Goal: Task Accomplishment & Management: Manage account settings

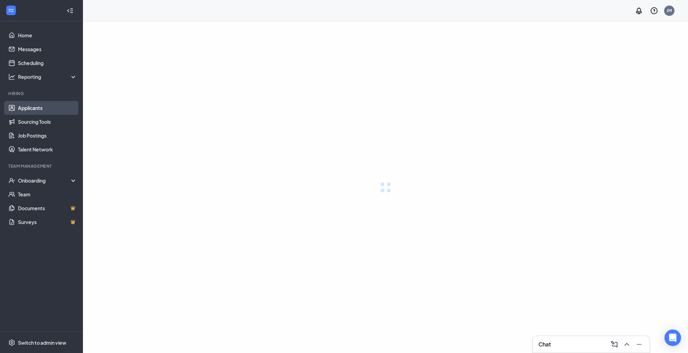
click at [51, 109] on link "Applicants" at bounding box center [47, 108] width 59 height 14
click at [33, 110] on link "Applicants" at bounding box center [47, 108] width 59 height 14
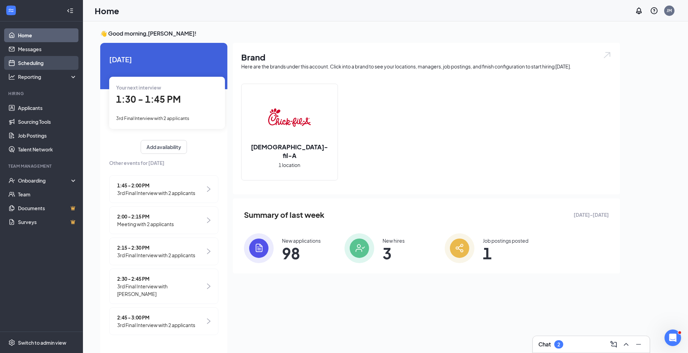
click at [41, 67] on link "Scheduling" at bounding box center [47, 63] width 59 height 14
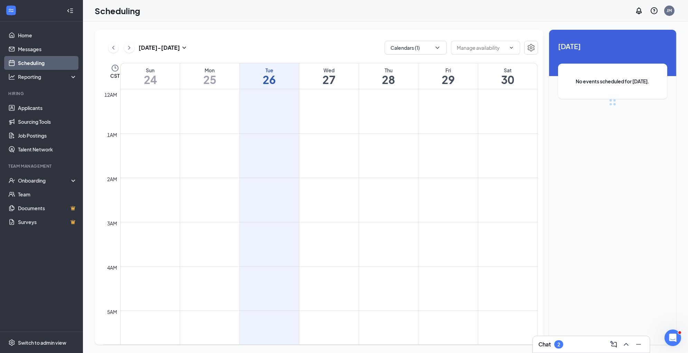
scroll to position [339, 0]
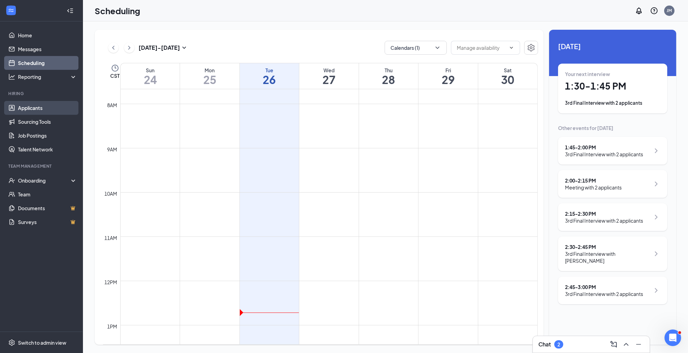
click at [44, 109] on link "Applicants" at bounding box center [47, 108] width 59 height 14
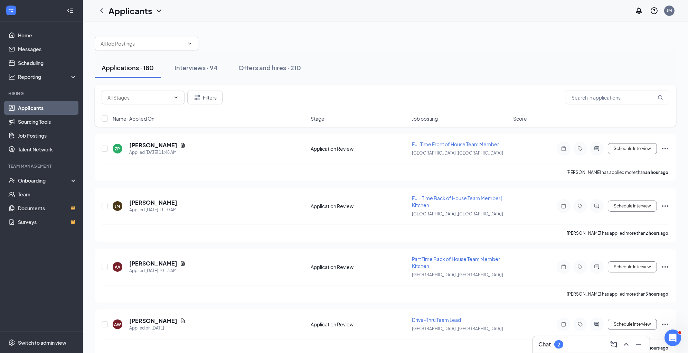
click at [157, 119] on div "Name · Applied On" at bounding box center [210, 118] width 194 height 7
click at [158, 117] on icon "ArrowDown" at bounding box center [159, 118] width 8 height 8
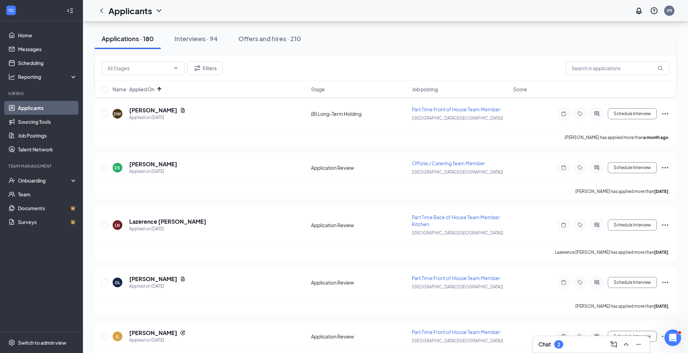
scroll to position [101, 0]
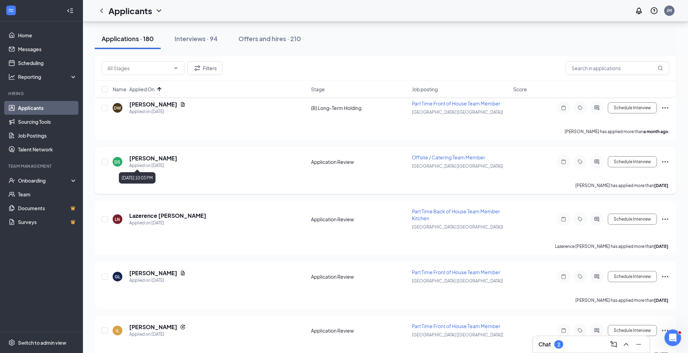
click at [154, 158] on h5 "[PERSON_NAME]" at bounding box center [153, 158] width 48 height 8
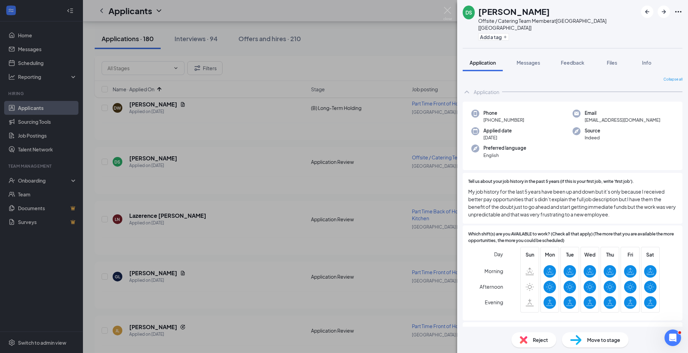
click at [534, 344] on div "Reject" at bounding box center [534, 339] width 45 height 15
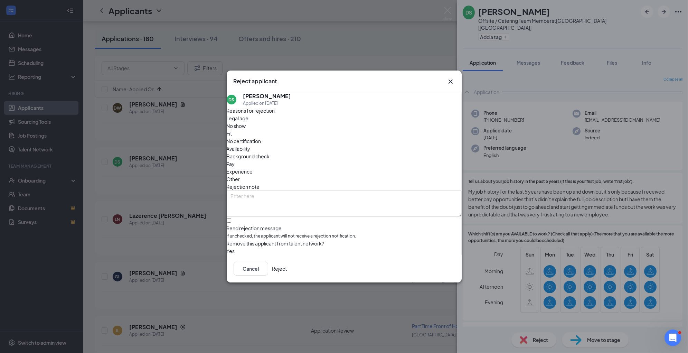
click at [232, 137] on span "Fit" at bounding box center [230, 134] width 6 height 8
click at [287, 268] on button "Reject" at bounding box center [279, 269] width 15 height 14
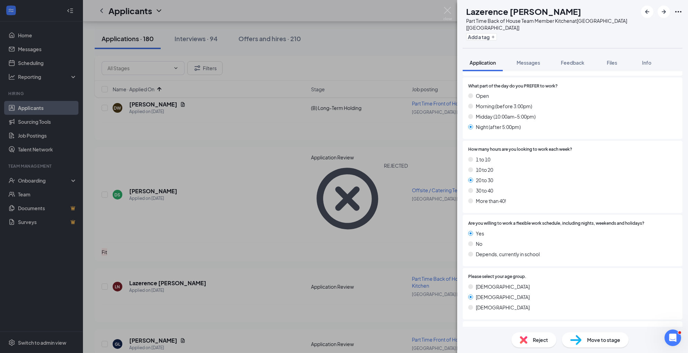
scroll to position [306, 0]
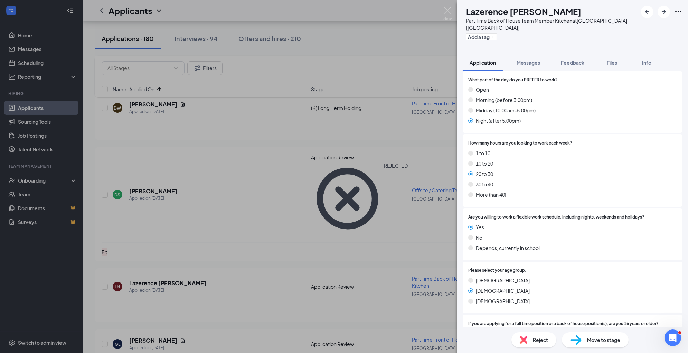
click at [524, 343] on img at bounding box center [524, 340] width 8 height 8
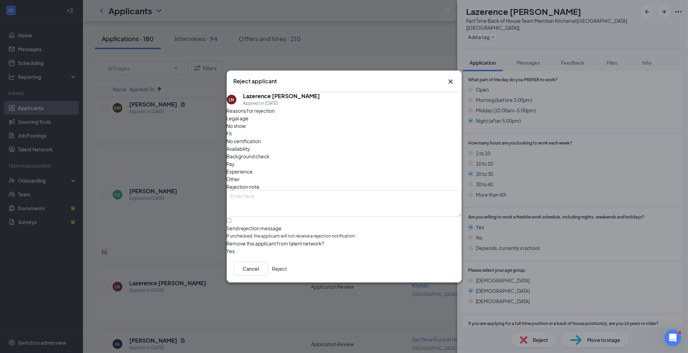
click at [240, 175] on span "Other" at bounding box center [233, 179] width 13 height 8
click at [355, 190] on textarea at bounding box center [344, 203] width 235 height 26
click at [270, 190] on textarea "no business need" at bounding box center [344, 203] width 235 height 26
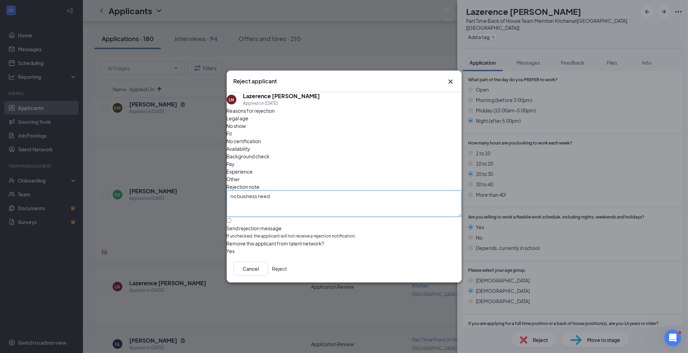
type textarea "no business need"
click at [287, 272] on button "Reject" at bounding box center [279, 269] width 15 height 14
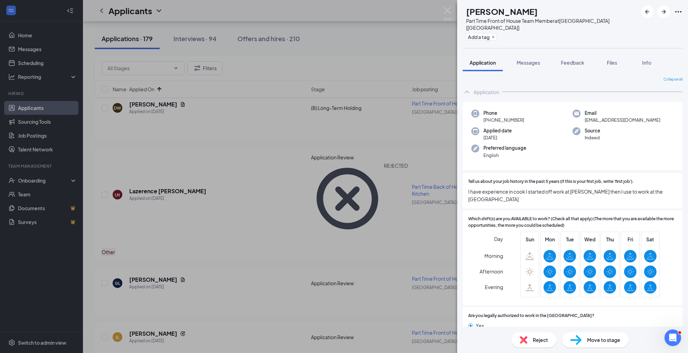
click at [580, 336] on img at bounding box center [575, 340] width 11 height 10
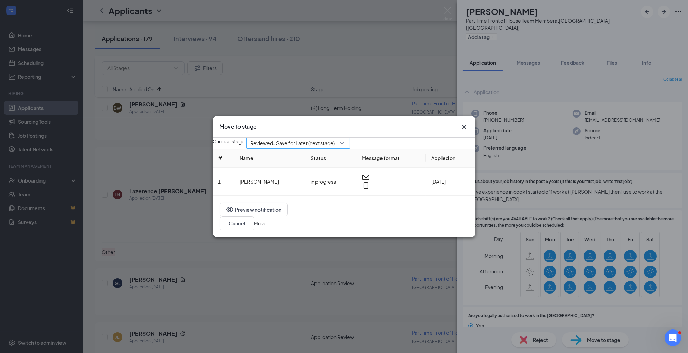
click at [301, 148] on span "Reviewed- Save for Later (next stage)" at bounding box center [293, 143] width 85 height 10
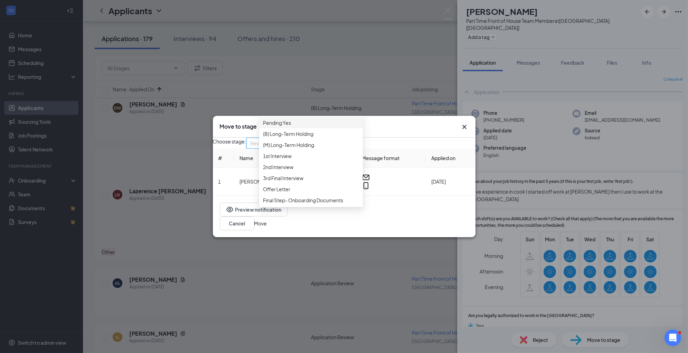
scroll to position [59, 0]
click at [302, 160] on span "1st Interview" at bounding box center [310, 156] width 95 height 8
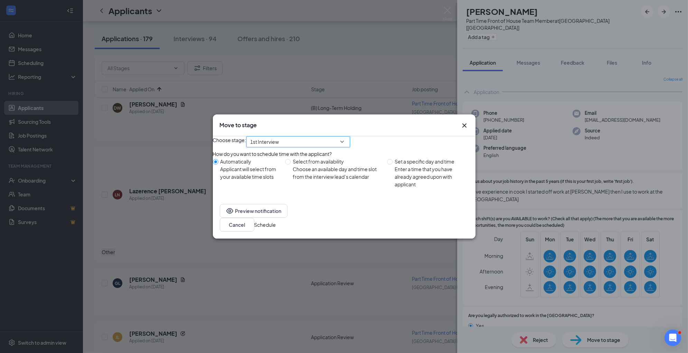
click at [276, 228] on button "Schedule" at bounding box center [265, 225] width 22 height 8
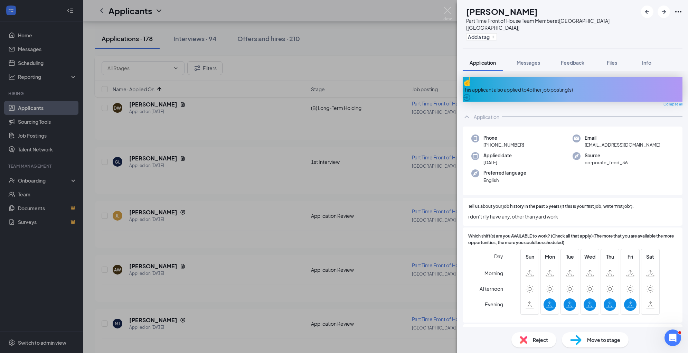
click at [542, 338] on span "Reject" at bounding box center [540, 340] width 15 height 8
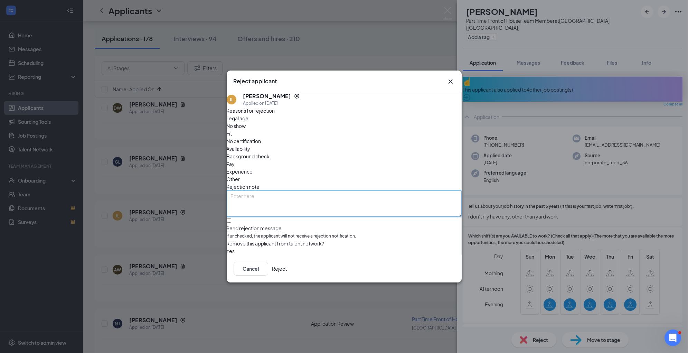
click at [352, 190] on textarea at bounding box center [344, 203] width 235 height 26
paste textarea "no business need"
type textarea "no business need"
click at [251, 145] on span "Availability" at bounding box center [239, 149] width 24 height 8
click at [372, 175] on div "Other" at bounding box center [344, 179] width 235 height 8
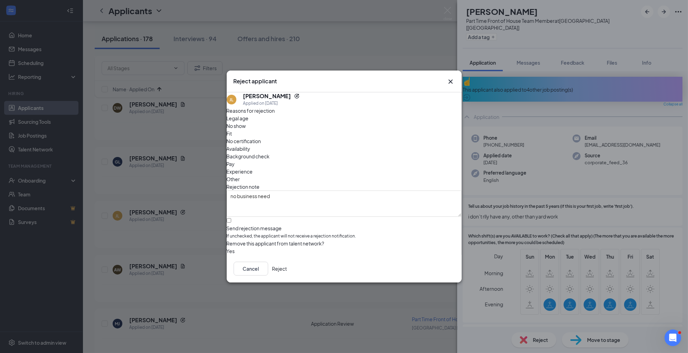
click at [287, 270] on button "Reject" at bounding box center [279, 269] width 15 height 14
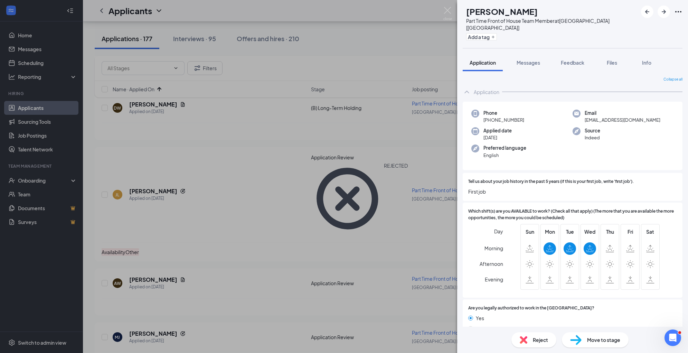
click at [545, 344] on div "Reject" at bounding box center [534, 339] width 45 height 15
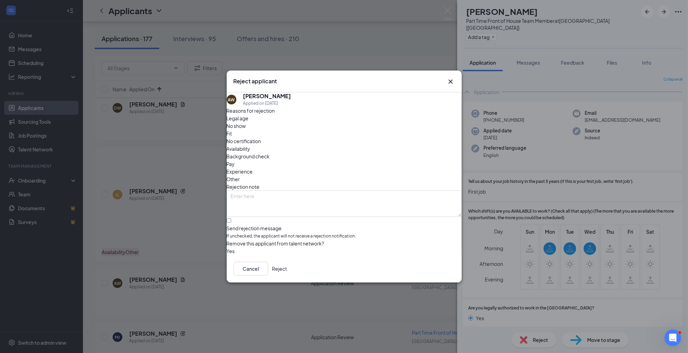
click at [251, 145] on span "Availability" at bounding box center [239, 149] width 24 height 8
click at [240, 175] on span "Other" at bounding box center [233, 179] width 13 height 8
click at [367, 190] on textarea at bounding box center [344, 203] width 235 height 26
paste textarea "no business need"
type textarea "no business need"
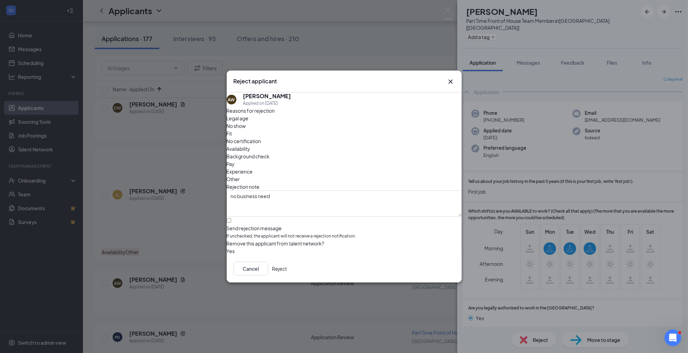
click at [287, 272] on button "Reject" at bounding box center [279, 269] width 15 height 14
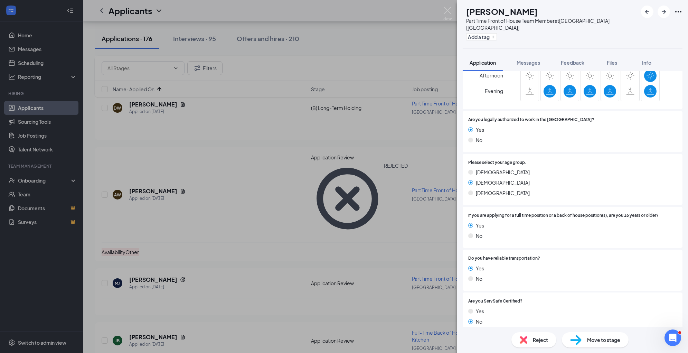
scroll to position [214, 0]
click at [540, 338] on span "Reject" at bounding box center [540, 340] width 15 height 8
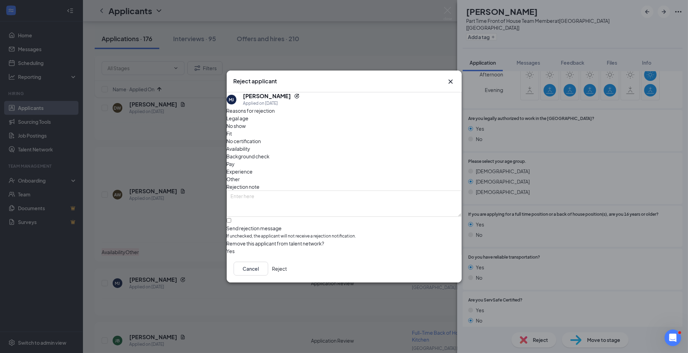
click at [251, 145] on span "Availability" at bounding box center [239, 149] width 24 height 8
click at [240, 175] on span "Other" at bounding box center [233, 179] width 13 height 8
click at [367, 191] on textarea at bounding box center [344, 203] width 235 height 26
paste textarea "no business need"
type textarea "no business need"
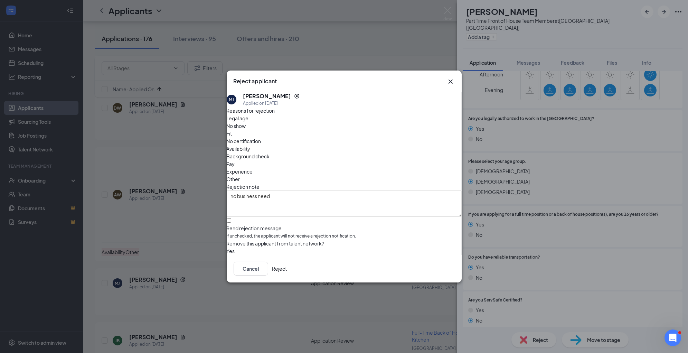
click at [287, 270] on button "Reject" at bounding box center [279, 269] width 15 height 14
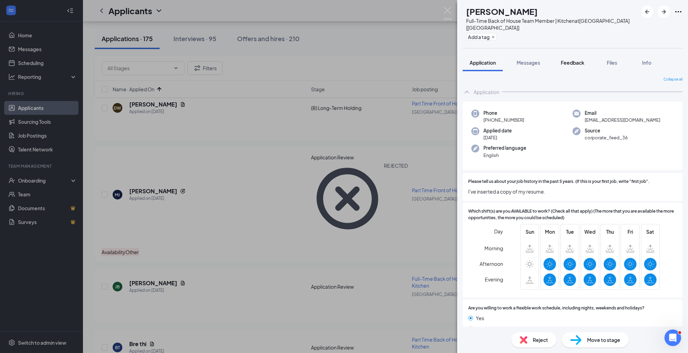
click at [618, 59] on div "Files" at bounding box center [612, 62] width 14 height 7
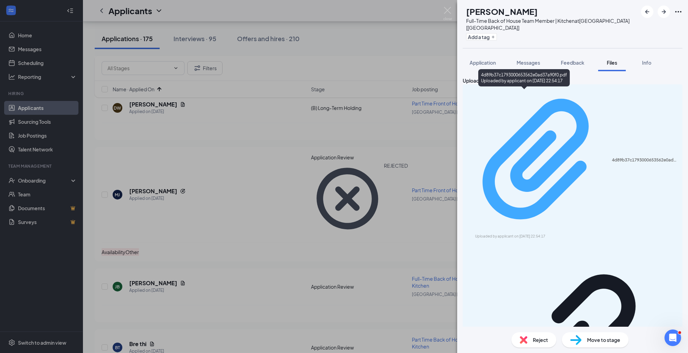
click at [612, 157] on div "4d89b37c1793000653562e0ad37a90f0.pdf" at bounding box center [645, 160] width 66 height 6
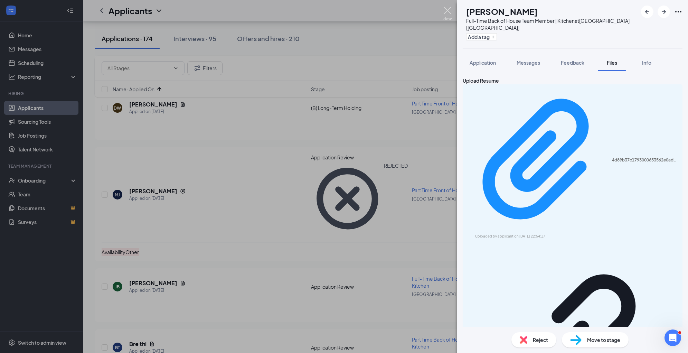
click at [448, 10] on img at bounding box center [447, 13] width 9 height 13
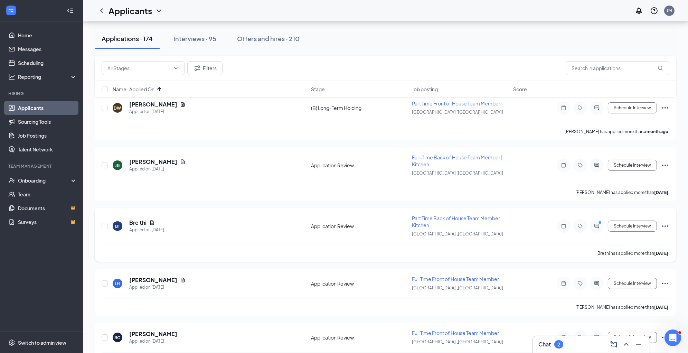
click at [208, 225] on div "BT Bre thi Applied on [DATE]" at bounding box center [210, 226] width 194 height 15
click at [202, 172] on div "JB [PERSON_NAME] Applied on [DATE] Application Review Full-Time Back of House T…" at bounding box center [386, 169] width 568 height 30
click at [151, 161] on h5 "[PERSON_NAME]" at bounding box center [153, 162] width 48 height 8
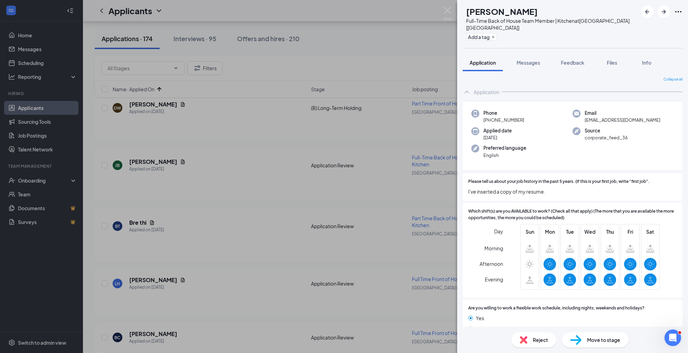
click at [591, 341] on span "Move to stage" at bounding box center [603, 340] width 33 height 8
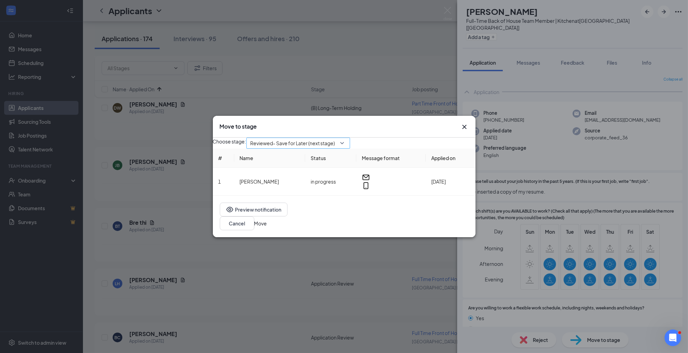
click at [350, 149] on div "Reviewed- Save for Later (next stage)" at bounding box center [298, 143] width 104 height 11
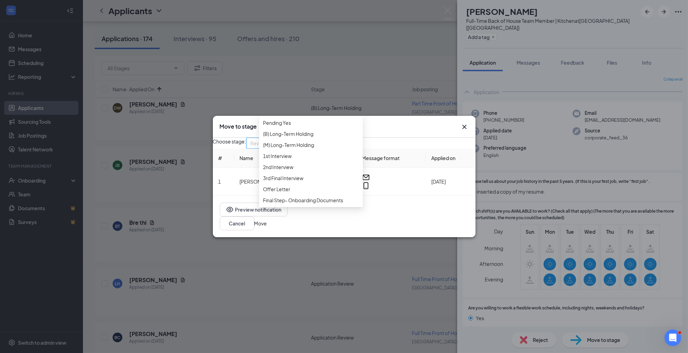
scroll to position [57, 0]
click at [332, 160] on span "1st Interview" at bounding box center [310, 156] width 95 height 8
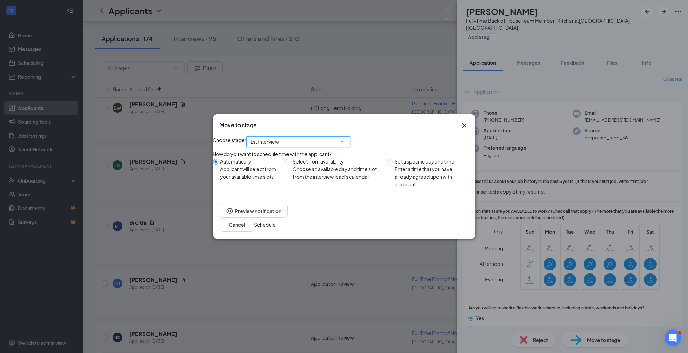
click at [276, 228] on button "Schedule" at bounding box center [265, 225] width 22 height 8
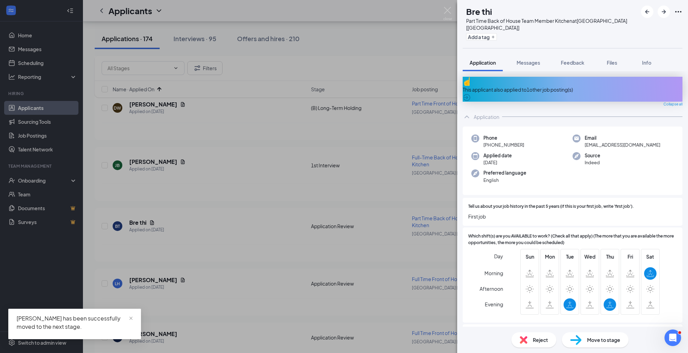
click at [535, 339] on span "Reject" at bounding box center [540, 340] width 15 height 8
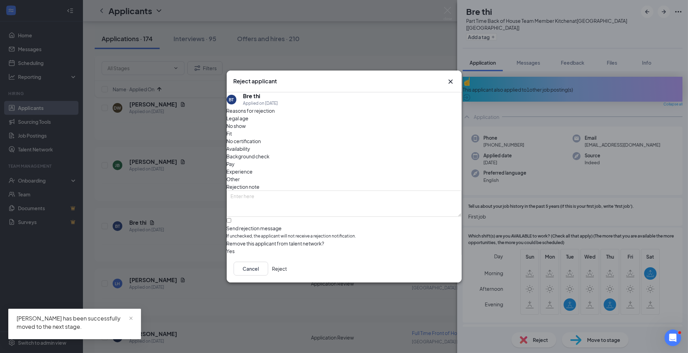
click at [251, 145] on span "Availability" at bounding box center [239, 149] width 24 height 8
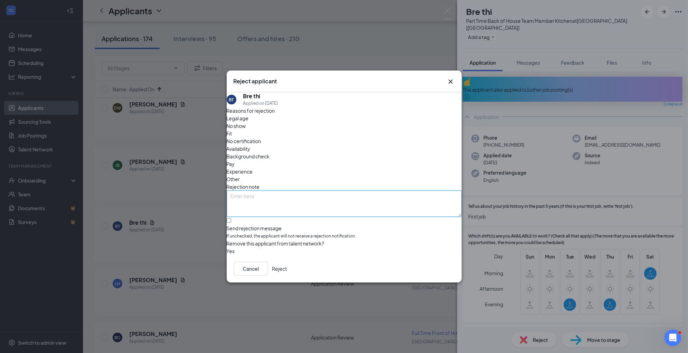
click at [375, 199] on textarea at bounding box center [344, 203] width 235 height 26
paste textarea "no business need"
type textarea "no business need"
click at [438, 257] on div "Cancel Reject" at bounding box center [344, 269] width 235 height 28
click at [287, 265] on button "Reject" at bounding box center [279, 269] width 15 height 14
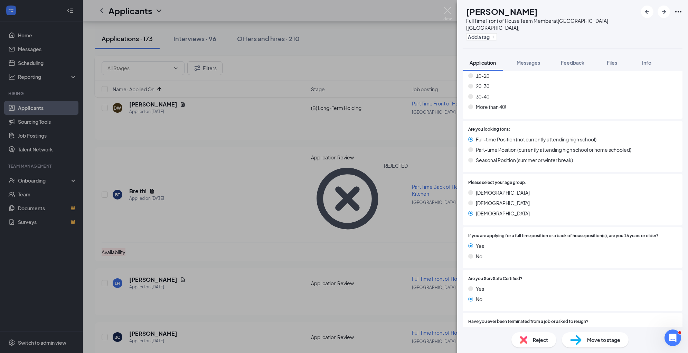
scroll to position [297, 0]
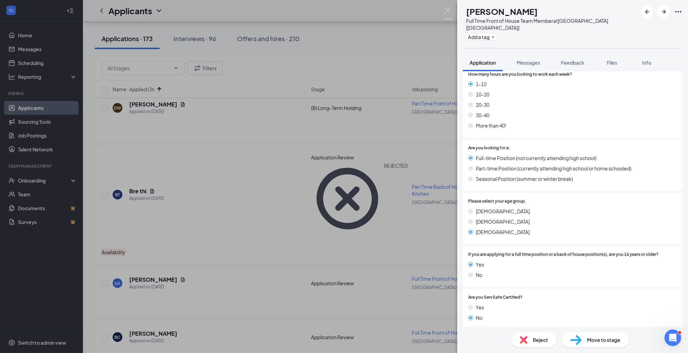
click at [589, 345] on div "Move to stage" at bounding box center [595, 339] width 67 height 15
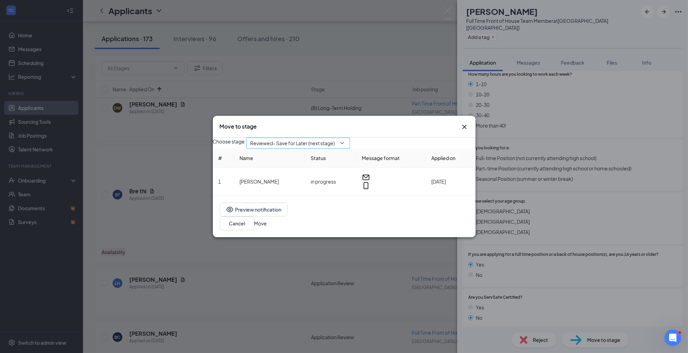
click at [346, 148] on span "Reviewed- Save for Later (next stage)" at bounding box center [298, 143] width 95 height 10
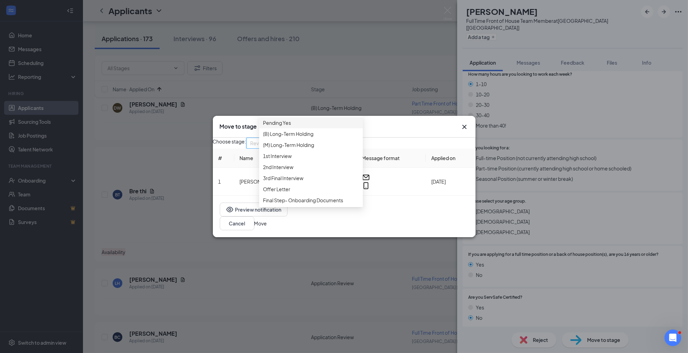
scroll to position [63, 0]
click at [311, 161] on div "1st Interview" at bounding box center [311, 155] width 104 height 11
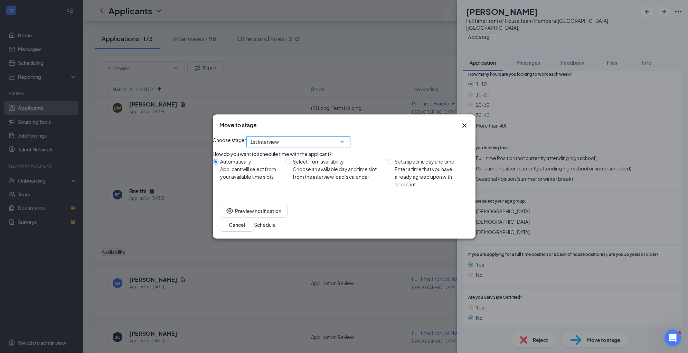
click at [276, 228] on button "Schedule" at bounding box center [265, 225] width 22 height 8
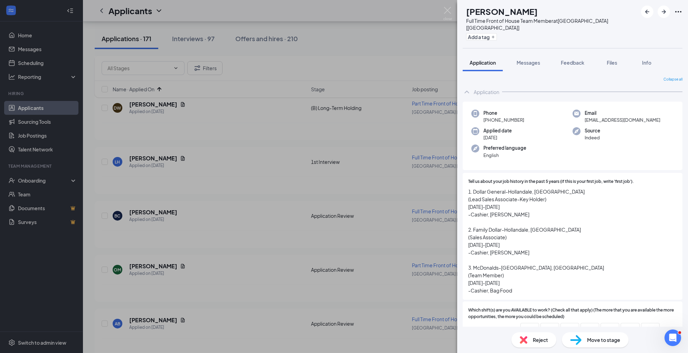
click at [603, 340] on span "Move to stage" at bounding box center [603, 340] width 33 height 8
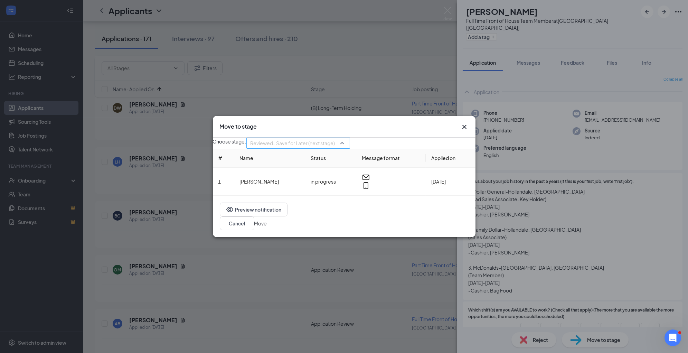
click at [335, 148] on span "Reviewed- Save for Later (next stage)" at bounding box center [293, 143] width 85 height 10
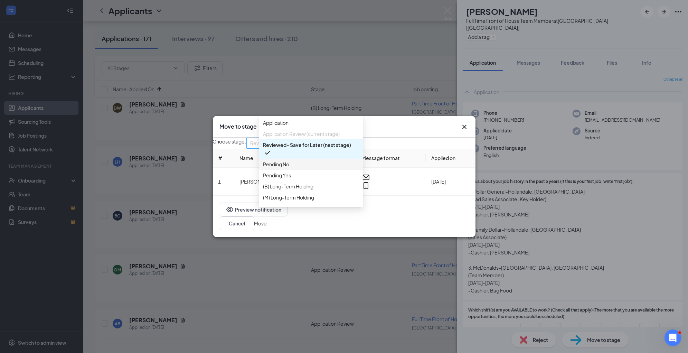
scroll to position [52, 0]
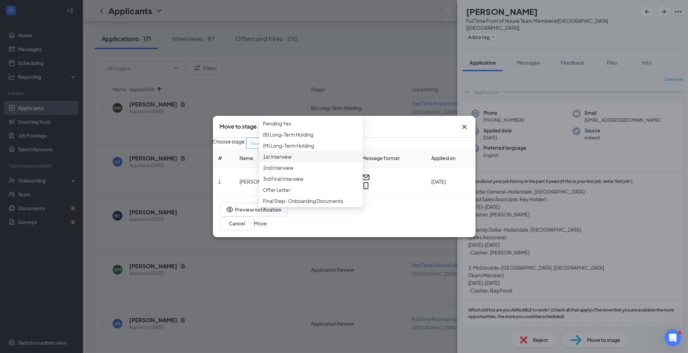
click at [308, 160] on span "1st Interview" at bounding box center [310, 157] width 95 height 8
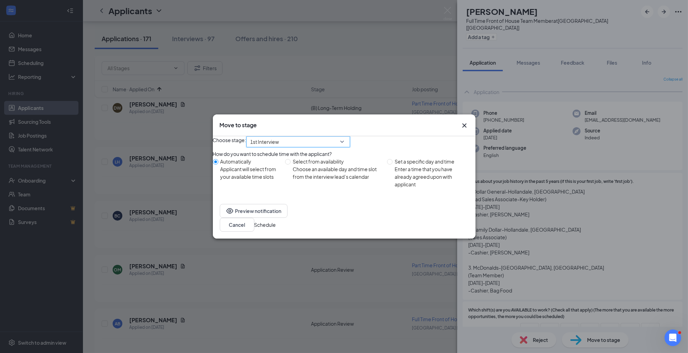
click at [276, 228] on button "Schedule" at bounding box center [265, 225] width 22 height 8
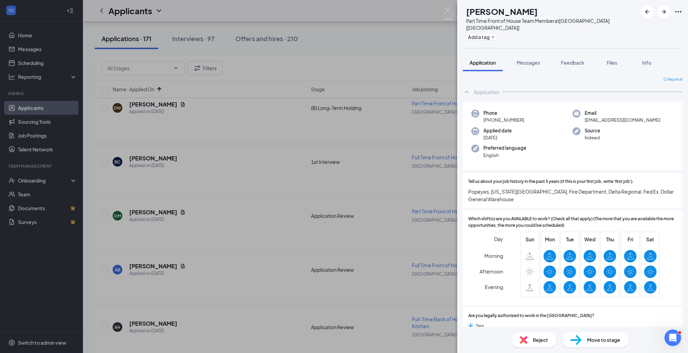
click at [533, 341] on div "Reject" at bounding box center [534, 339] width 45 height 15
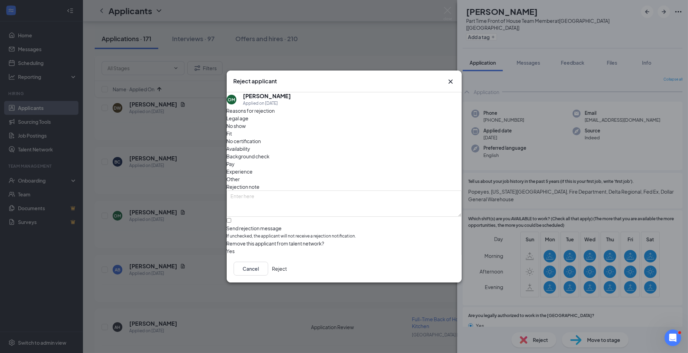
click at [240, 175] on span "Other" at bounding box center [233, 179] width 13 height 8
click at [356, 190] on textarea at bounding box center [344, 203] width 235 height 26
type textarea "i"
type textarea "didn't show for previous interview opportunity"
click at [287, 269] on button "Reject" at bounding box center [279, 269] width 15 height 14
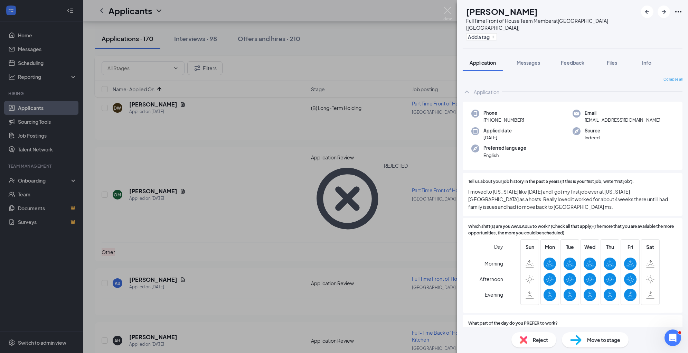
click at [537, 342] on span "Reject" at bounding box center [540, 340] width 15 height 8
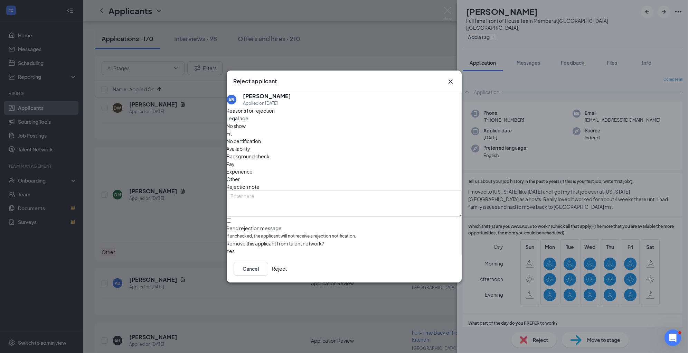
click at [450, 82] on icon "Cross" at bounding box center [451, 81] width 8 height 8
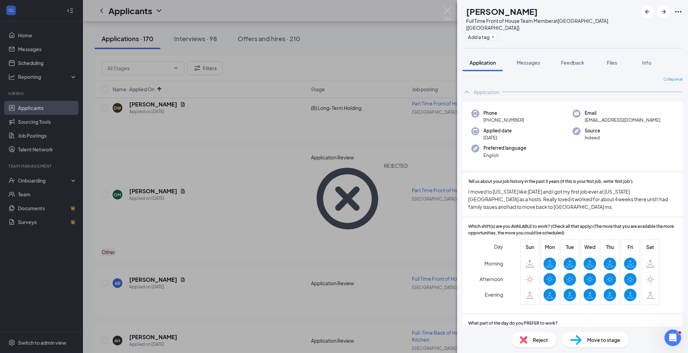
click at [584, 342] on div "Move to stage" at bounding box center [595, 339] width 67 height 15
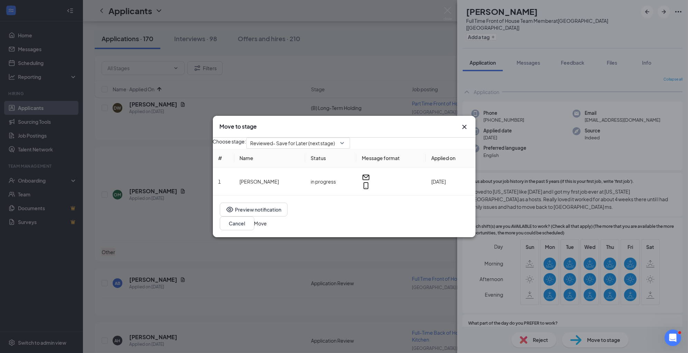
click at [464, 125] on icon "Cross" at bounding box center [464, 127] width 4 height 4
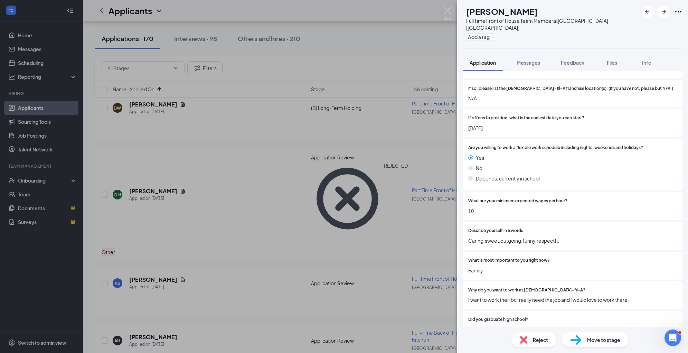
scroll to position [651, 0]
click at [533, 339] on span "Reject" at bounding box center [540, 340] width 15 height 8
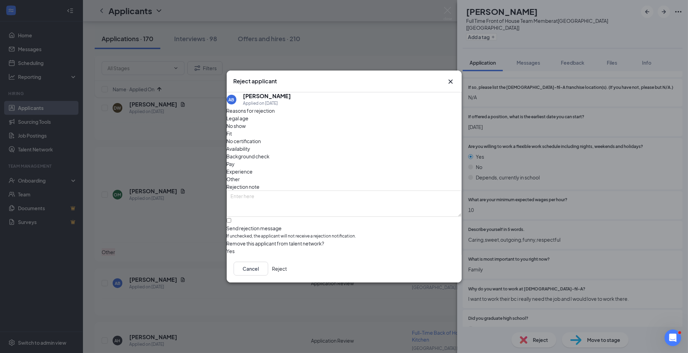
click at [251, 145] on span "Availability" at bounding box center [239, 149] width 24 height 8
click at [384, 190] on textarea at bounding box center [344, 203] width 235 height 26
paste textarea "no business need"
type textarea "no business need"
click at [287, 269] on button "Reject" at bounding box center [279, 269] width 15 height 14
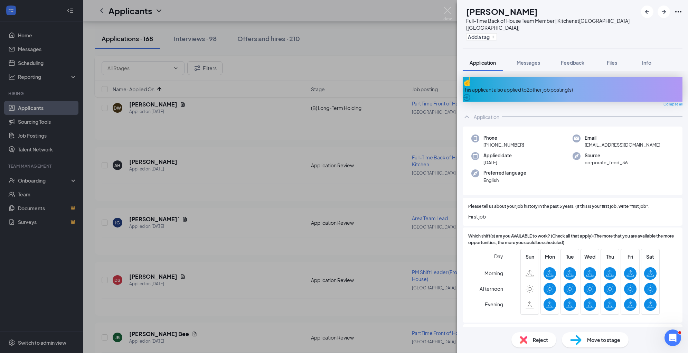
click at [591, 339] on span "Move to stage" at bounding box center [603, 340] width 33 height 8
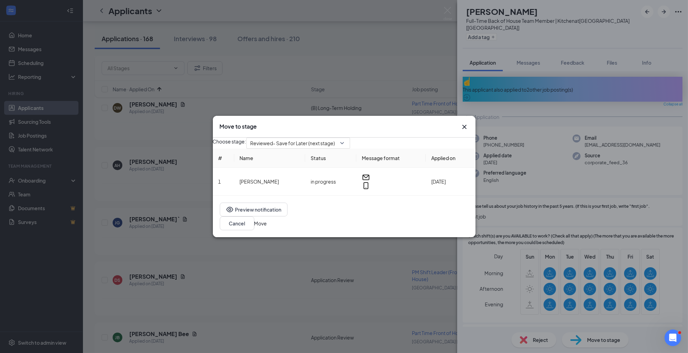
click at [464, 125] on icon "Cross" at bounding box center [464, 127] width 4 height 4
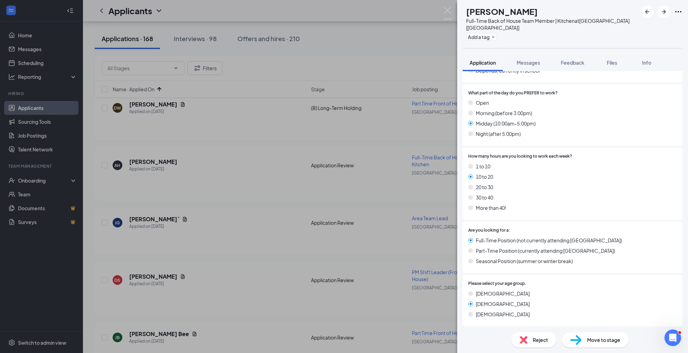
scroll to position [294, 0]
click at [526, 340] on img at bounding box center [524, 340] width 8 height 8
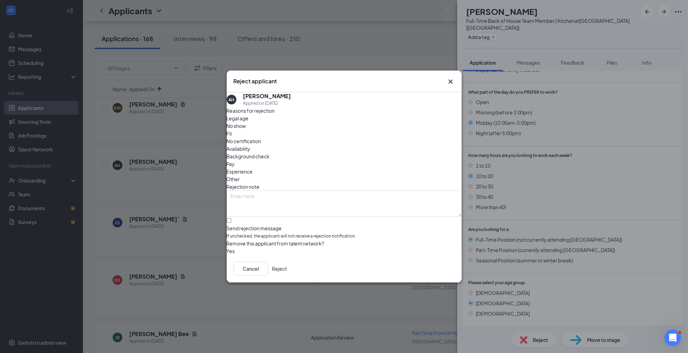
click at [240, 175] on span "Other" at bounding box center [233, 179] width 13 height 8
click at [359, 190] on textarea at bounding box center [344, 203] width 235 height 26
paste textarea "no business need"
type textarea "no business need"
click at [287, 269] on button "Reject" at bounding box center [279, 269] width 15 height 14
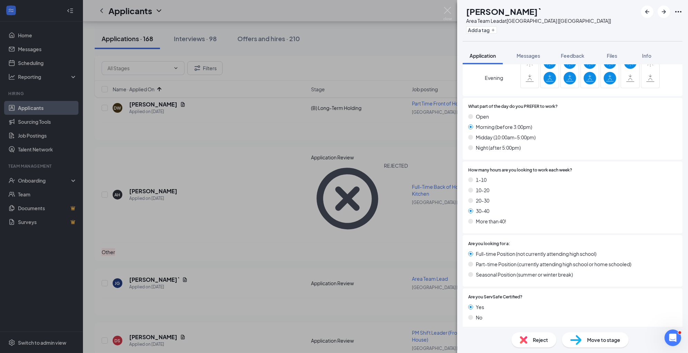
scroll to position [234, 0]
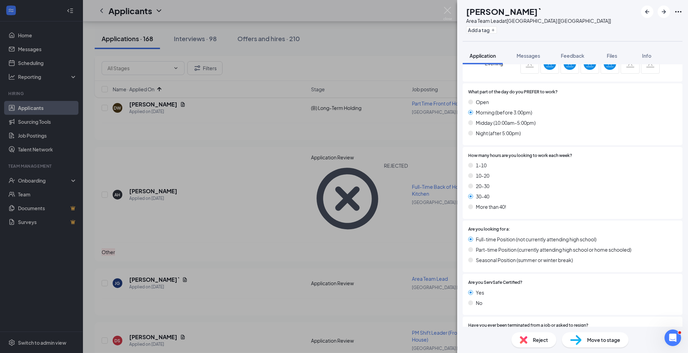
click at [540, 342] on span "Reject" at bounding box center [540, 340] width 15 height 8
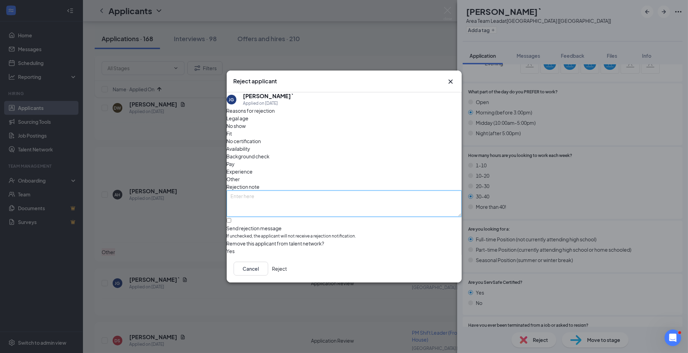
click at [359, 190] on textarea at bounding box center [344, 203] width 235 height 26
click at [451, 78] on icon "Cross" at bounding box center [451, 81] width 8 height 8
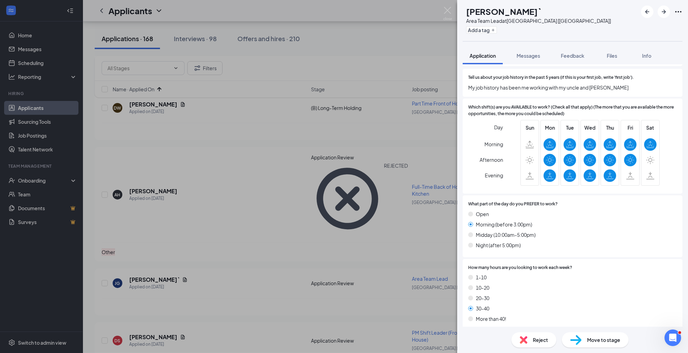
scroll to position [92, 0]
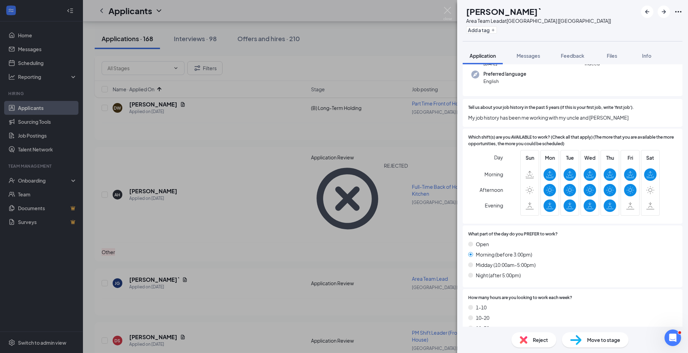
click at [537, 341] on span "Reject" at bounding box center [540, 340] width 15 height 8
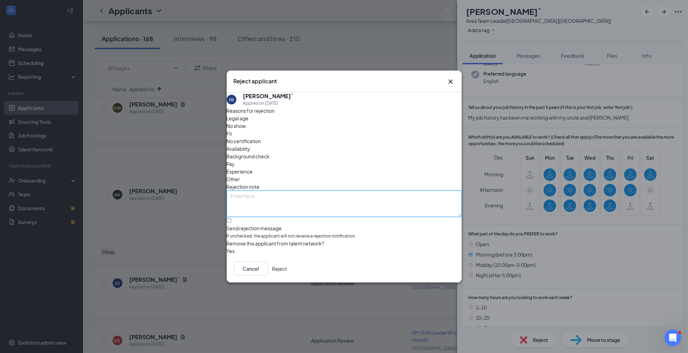
click at [330, 190] on textarea at bounding box center [344, 203] width 235 height 26
click at [253, 168] on span "Experience" at bounding box center [240, 172] width 26 height 8
click at [325, 190] on textarea at bounding box center [344, 203] width 235 height 26
click at [287, 272] on button "Reject" at bounding box center [279, 269] width 15 height 14
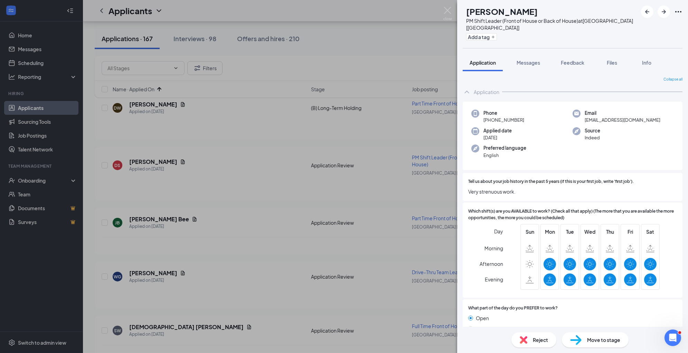
click at [540, 339] on span "Reject" at bounding box center [540, 340] width 15 height 8
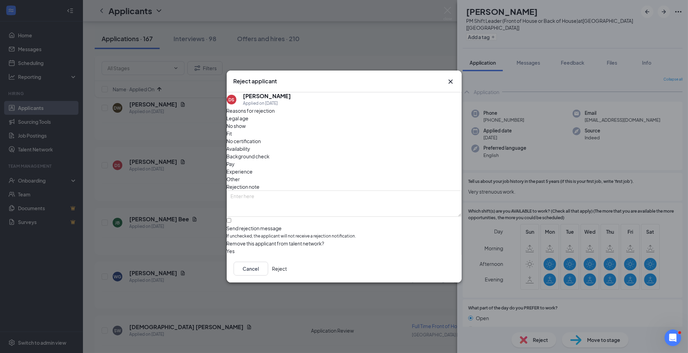
click at [232, 137] on span "Fit" at bounding box center [230, 134] width 6 height 8
click at [287, 269] on button "Reject" at bounding box center [279, 269] width 15 height 14
